Goal: Task Accomplishment & Management: Manage account settings

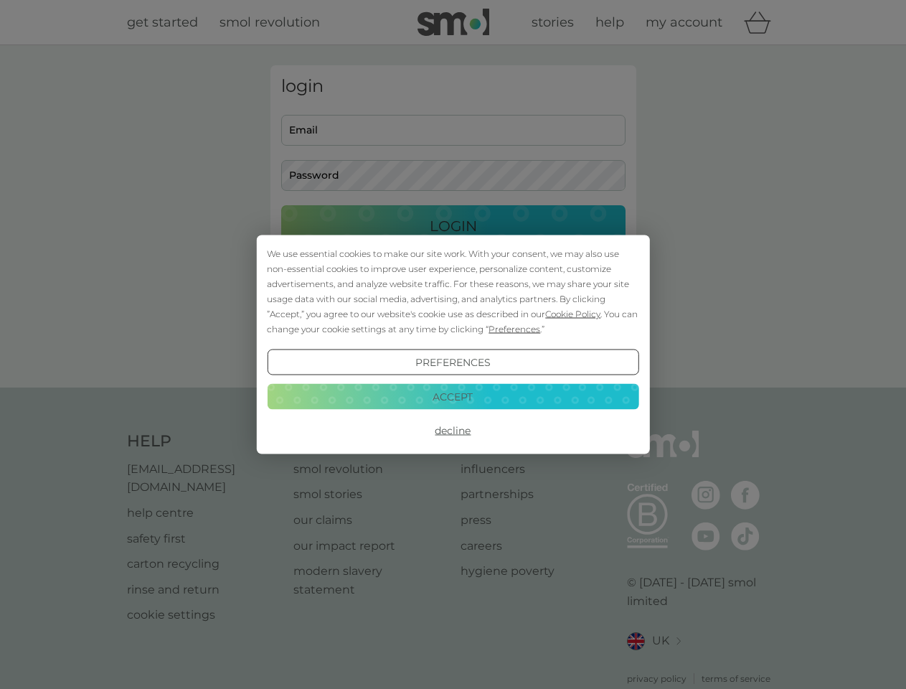
click at [573, 314] on span "Cookie Policy" at bounding box center [572, 314] width 55 height 11
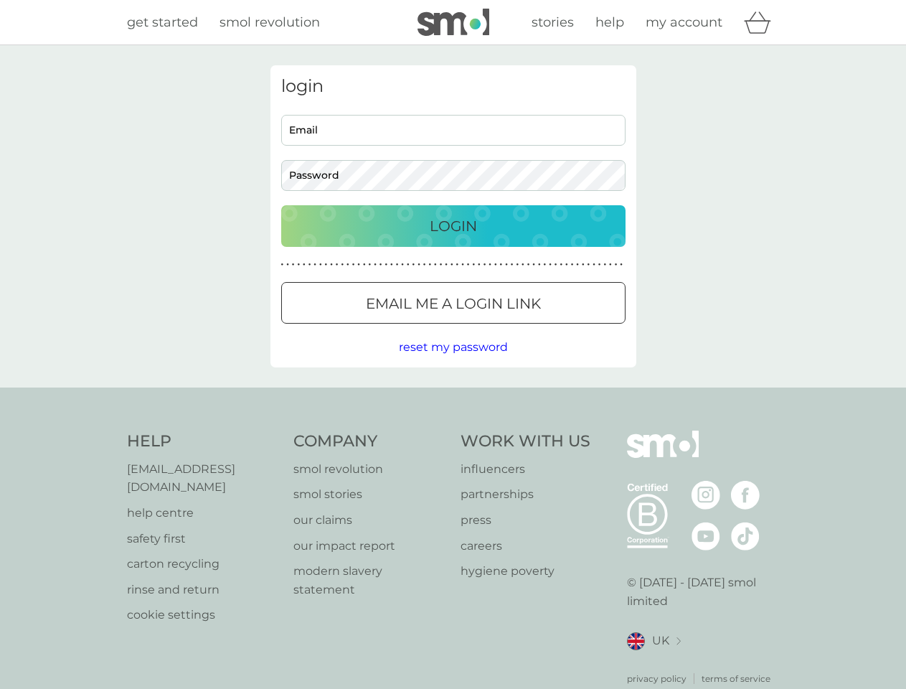
click at [513, 329] on div "login Email Password Login ● ● ● ● ● ● ● ● ● ● ● ● ● ● ● ● ● ● ● ● ● ● ● ● ● ● …" at bounding box center [454, 216] width 366 height 302
click at [453, 362] on div "login Email Password Login ● ● ● ● ● ● ● ● ● ● ● ● ● ● ● ● ● ● ● ● ● ● ● ● ● ● …" at bounding box center [454, 216] width 366 height 302
click at [453, 431] on div "Help [EMAIL_ADDRESS][DOMAIN_NAME] help centre safety first carton recycling rin…" at bounding box center [453, 558] width 653 height 255
click at [453, 396] on div "Help [EMAIL_ADDRESS][DOMAIN_NAME] help centre safety first carton recycling rin…" at bounding box center [453, 558] width 906 height 341
